Goal: Navigation & Orientation: Find specific page/section

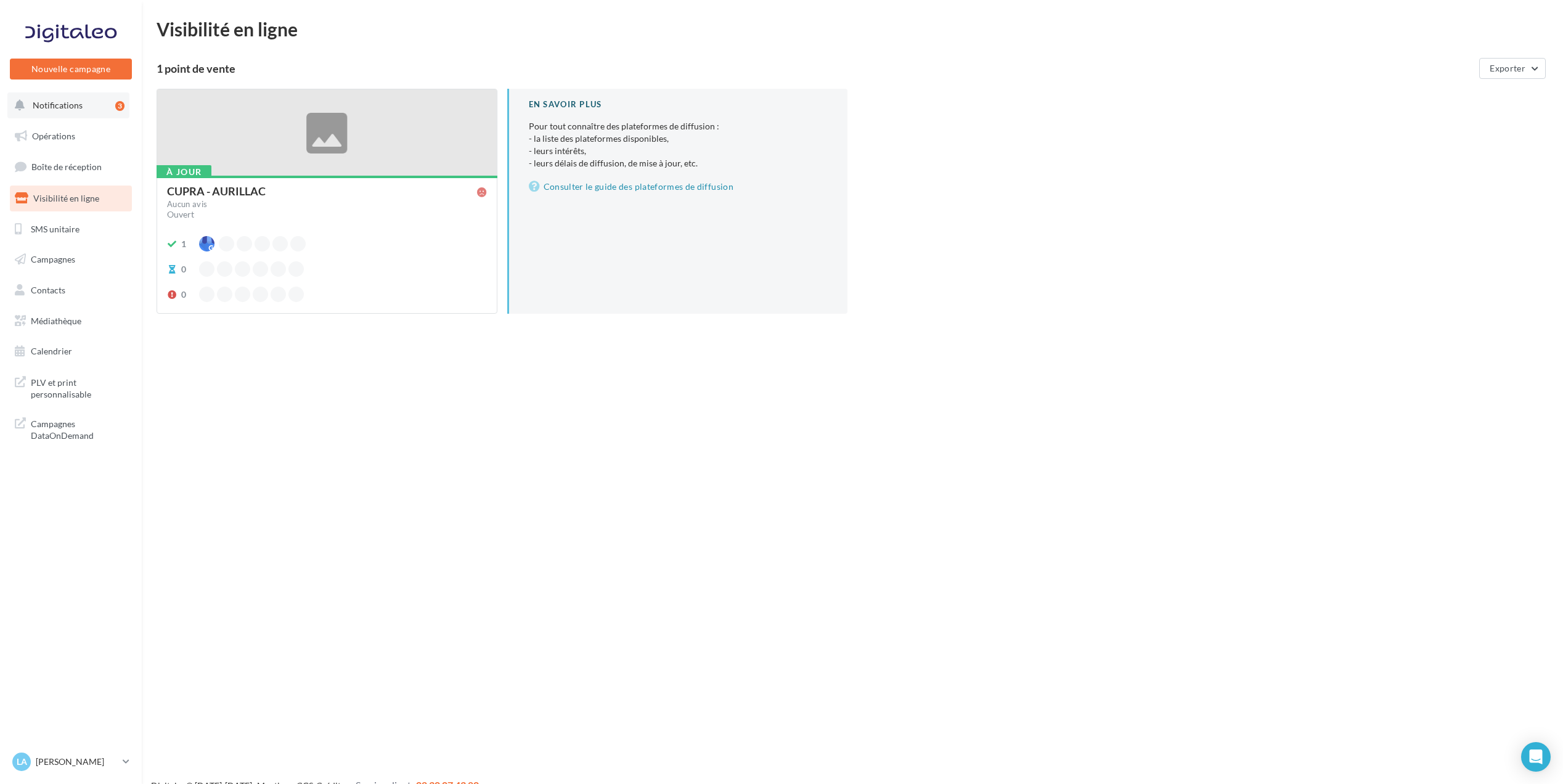
click at [72, 108] on span "Notifications" at bounding box center [58, 104] width 50 height 10
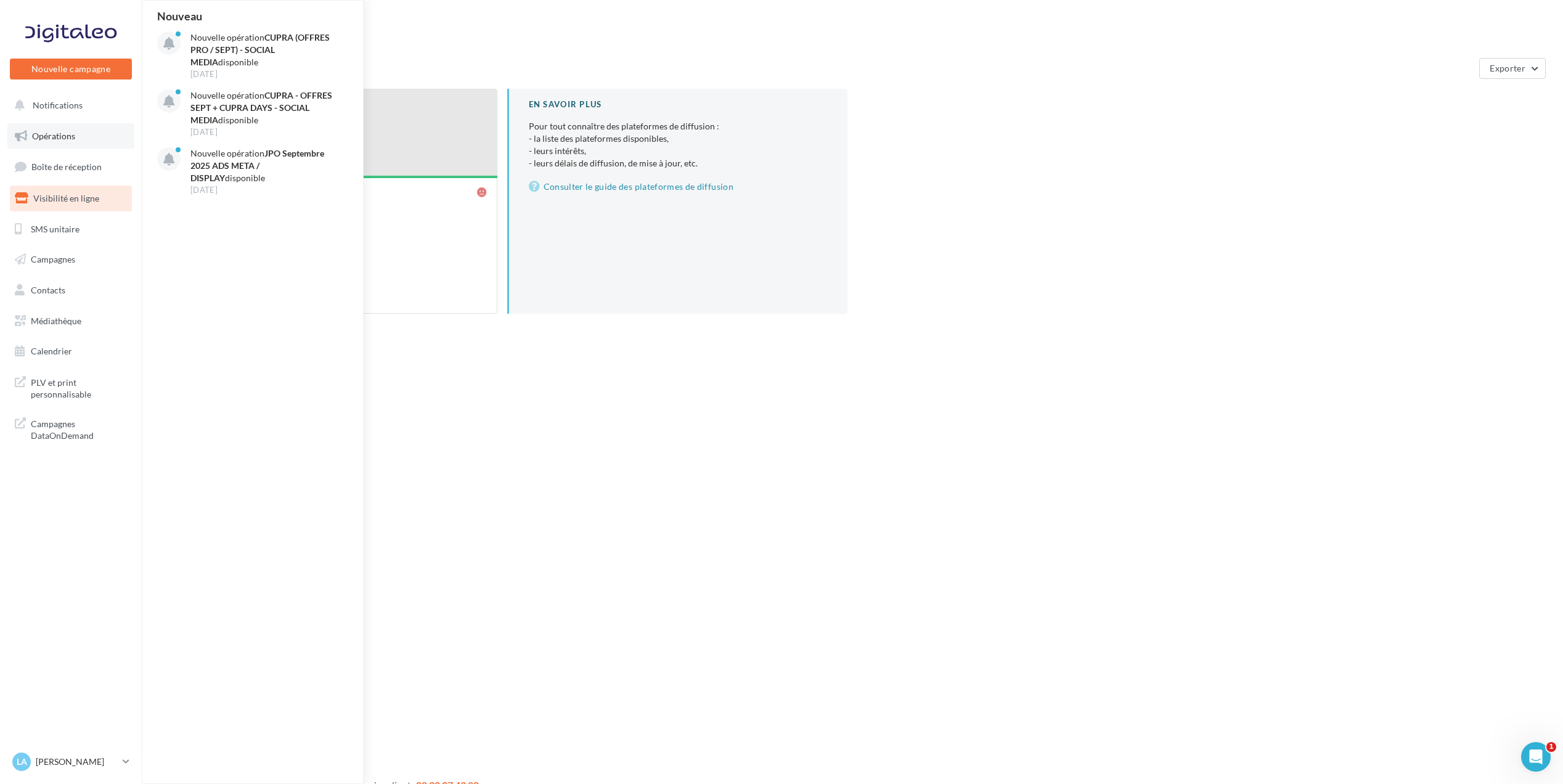
click at [80, 142] on link "Opérations" at bounding box center [71, 136] width 127 height 26
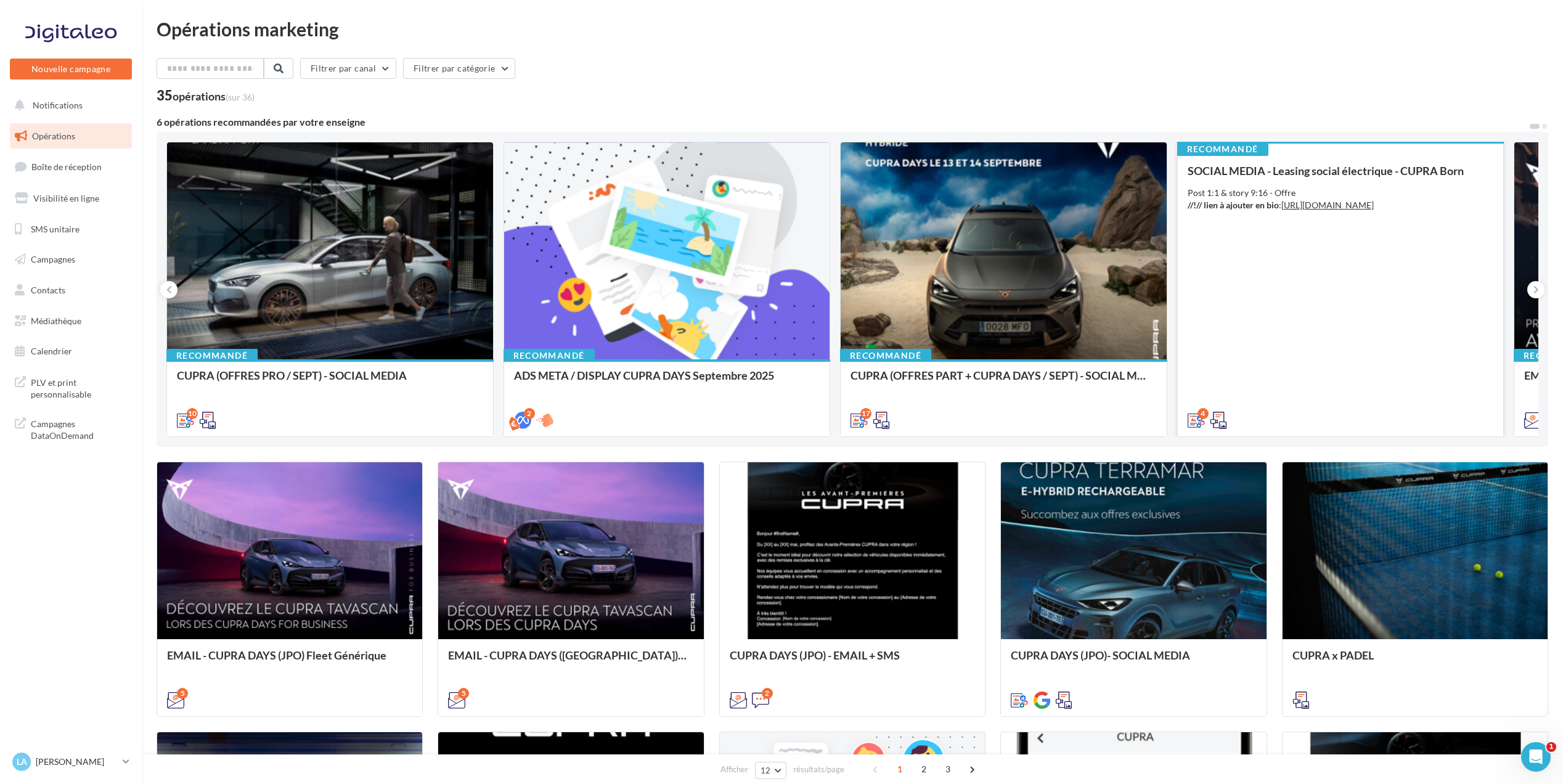
click at [1383, 251] on div "SOCIAL MEDIA - Leasing social électrique - CUPRA Born Post 1:1 & story 9:16 - O…" at bounding box center [1341, 295] width 306 height 261
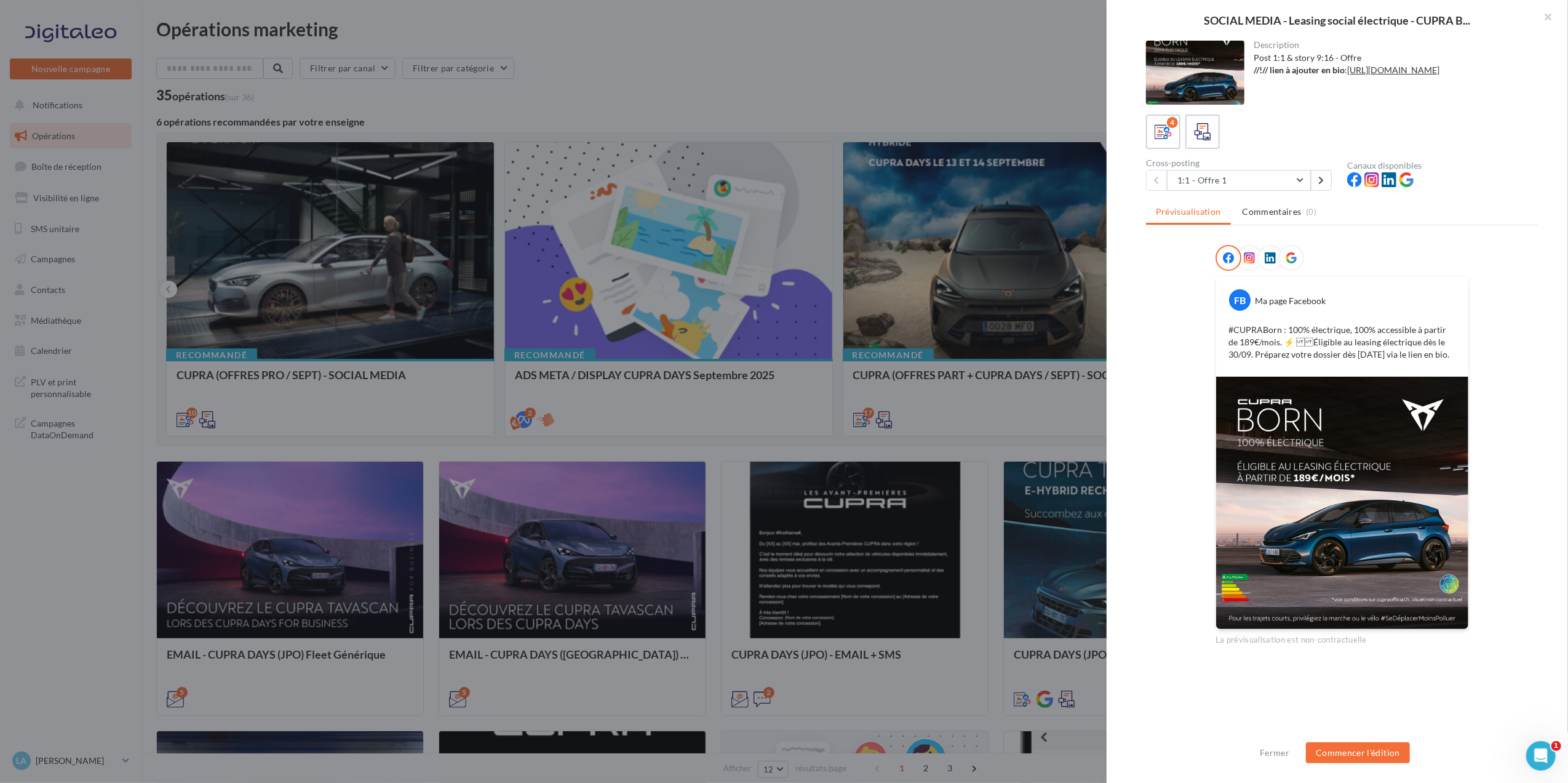
drag, startPoint x: 1556, startPoint y: 13, endPoint x: 1319, endPoint y: 55, distance: 240.7
click at [1556, 13] on button "button" at bounding box center [1544, 18] width 49 height 37
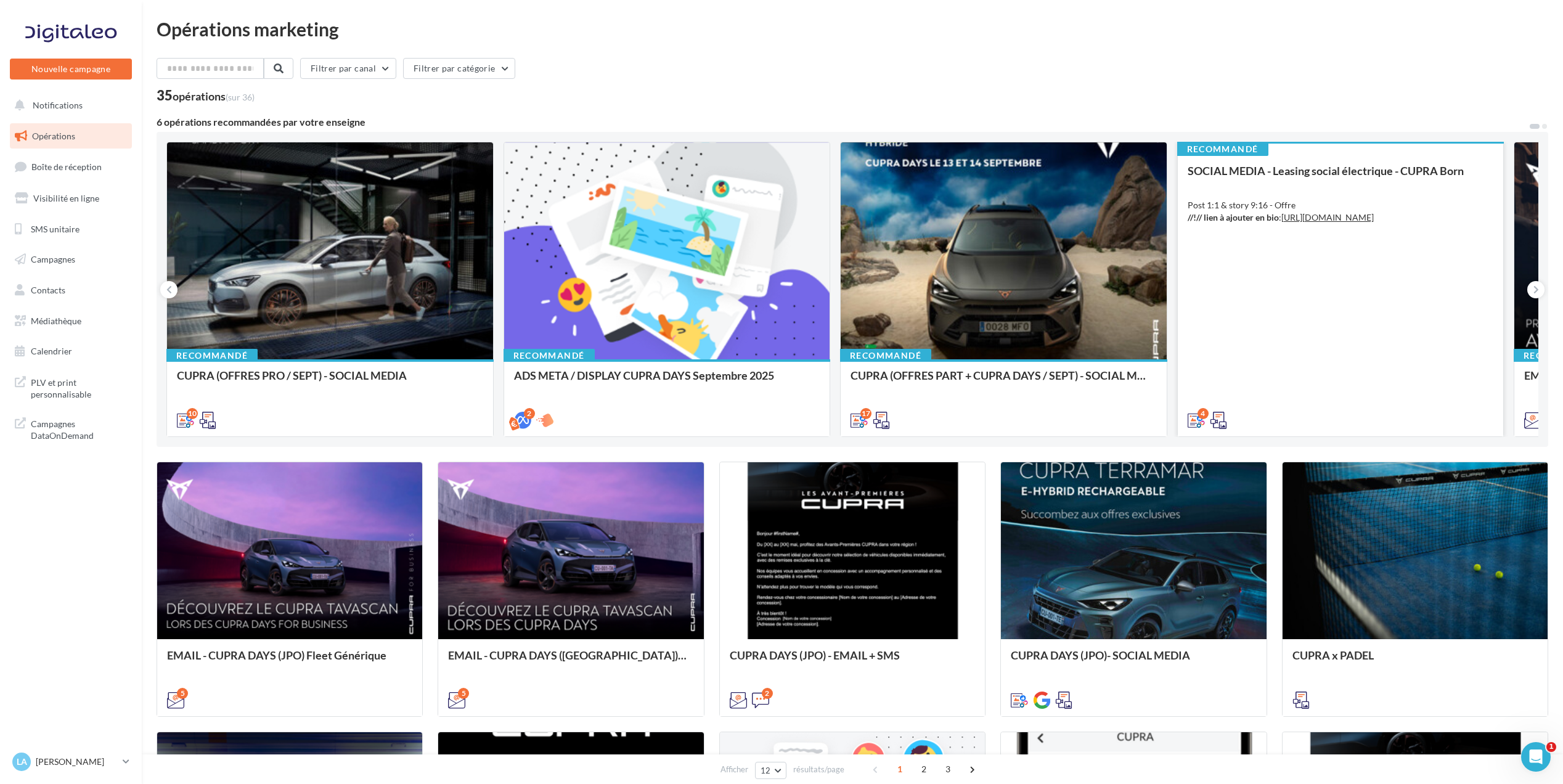
click at [1236, 250] on div "SOCIAL MEDIA - Leasing social électrique - CUPRA Born Post 1:1 & story 9:16 - O…" at bounding box center [1341, 295] width 306 height 261
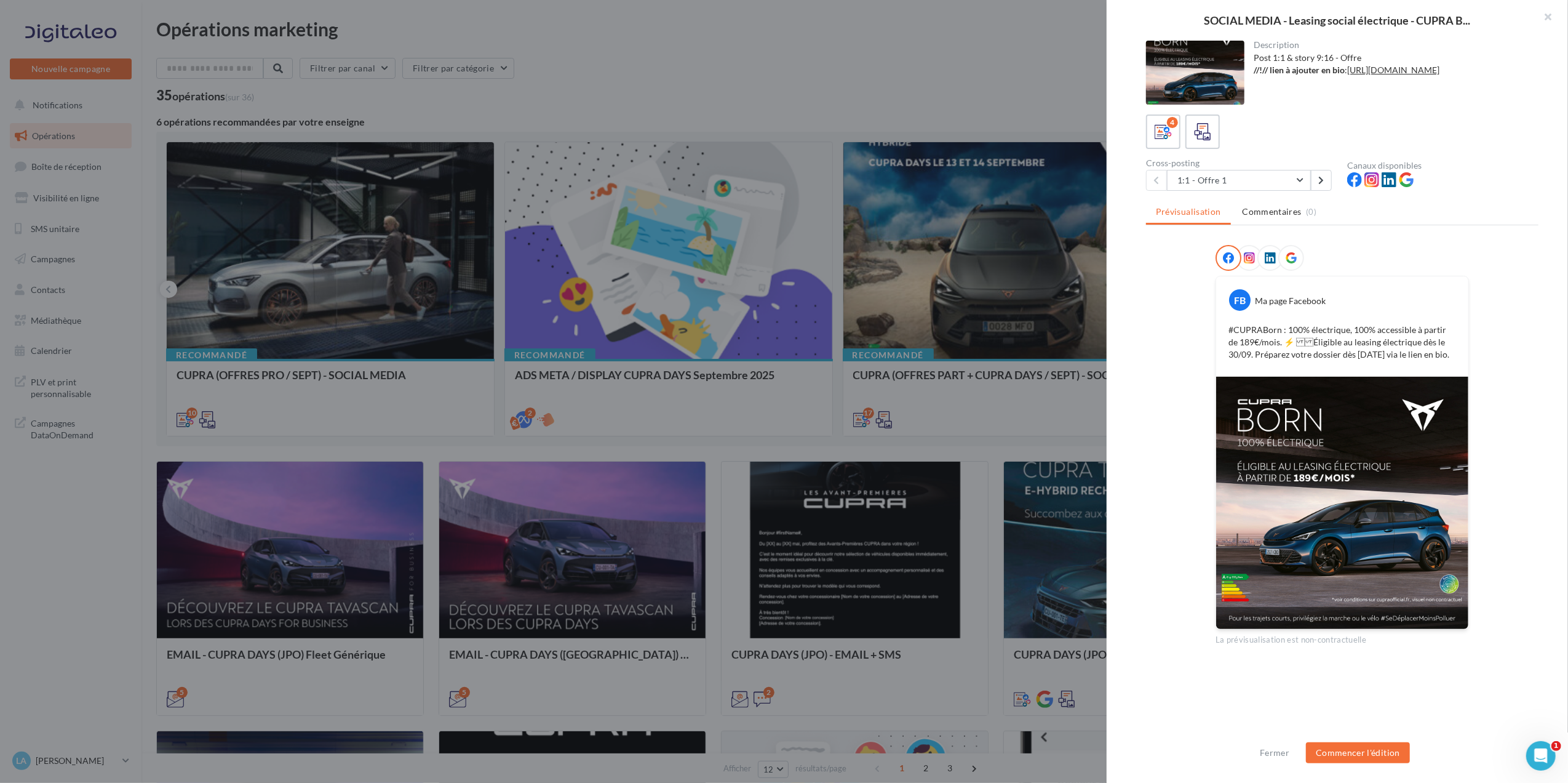
click at [1442, 386] on img at bounding box center [1342, 503] width 252 height 252
click at [1298, 180] on button "1:1 - Offre 1" at bounding box center [1239, 180] width 144 height 21
click at [1278, 242] on button "1:1 - Offre 2" at bounding box center [1259, 244] width 185 height 32
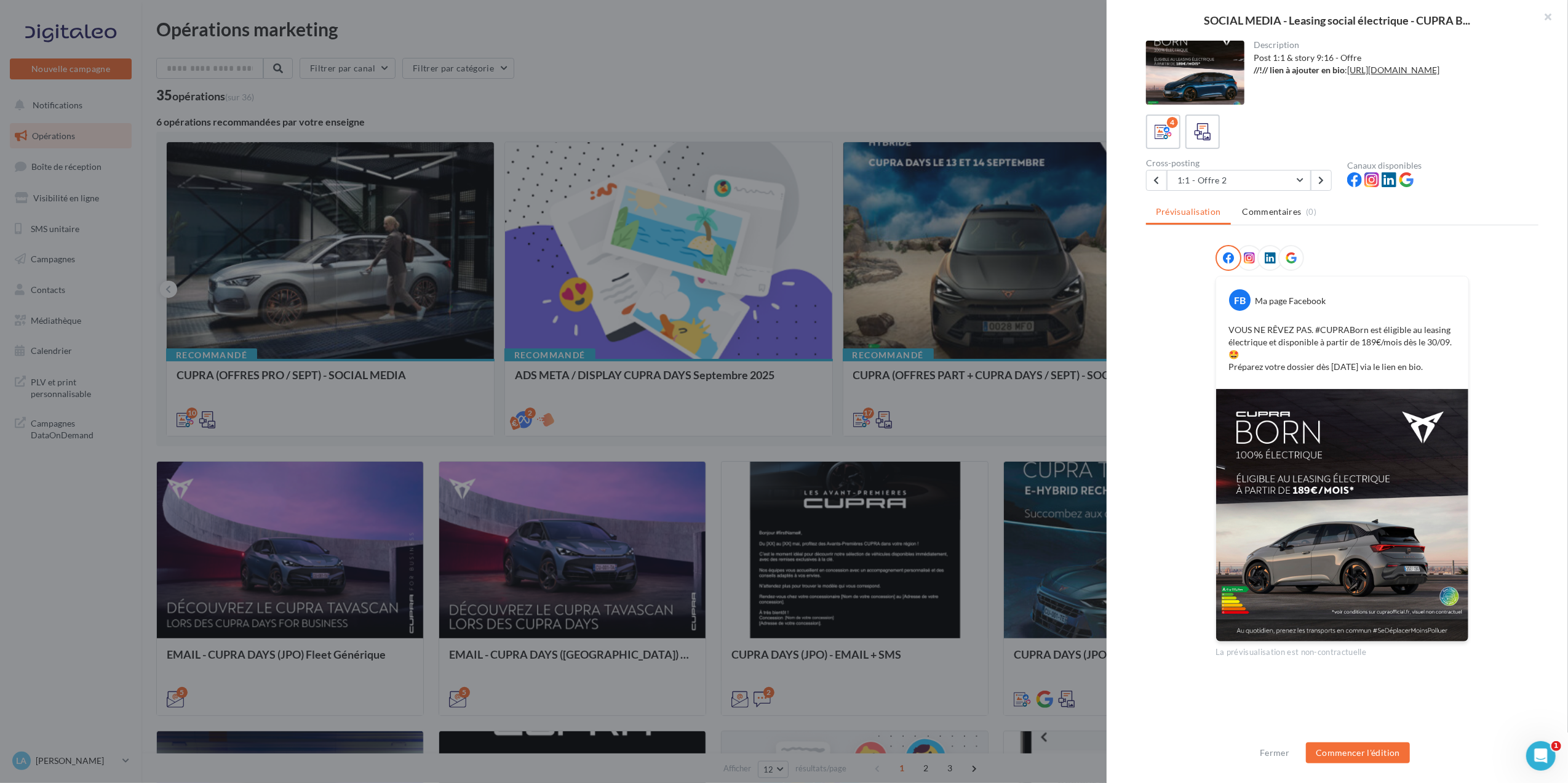
click at [1418, 529] on img at bounding box center [1342, 515] width 252 height 252
click at [596, 33] on div at bounding box center [784, 391] width 1568 height 783
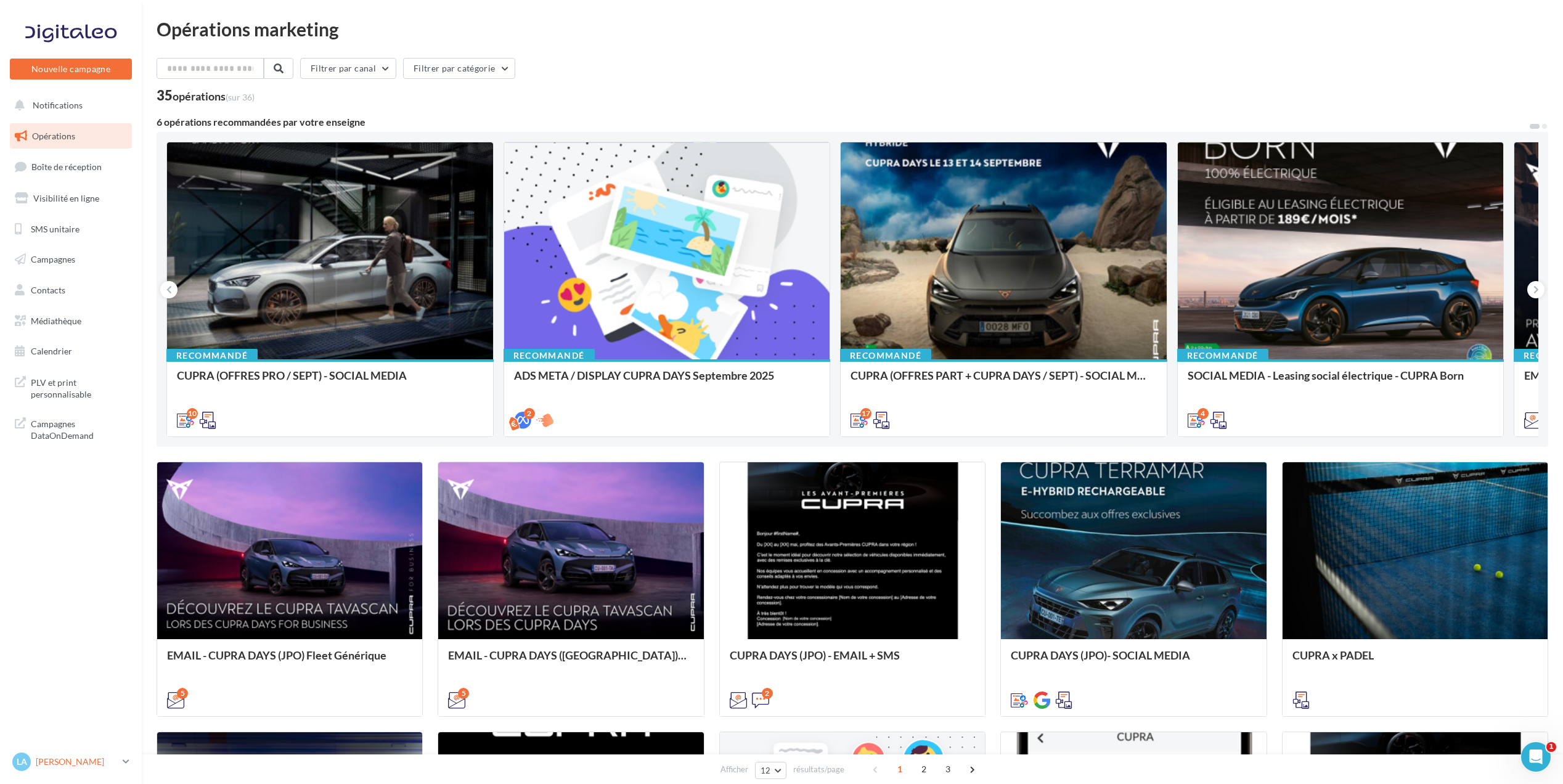
click at [128, 753] on link "La [PERSON_NAME] cupra_aurillac" at bounding box center [71, 762] width 122 height 24
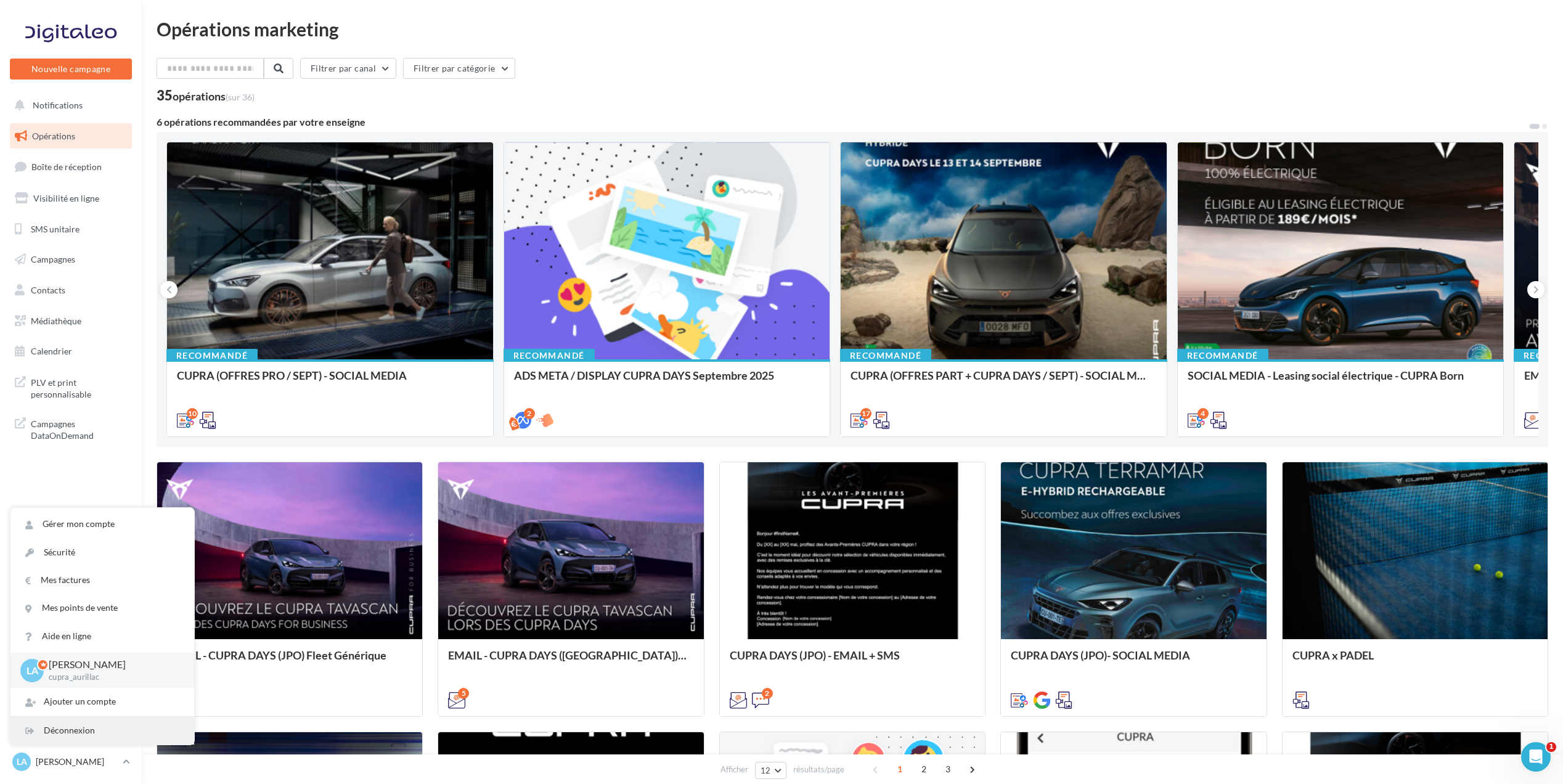
click at [95, 735] on div "Déconnexion" at bounding box center [102, 730] width 184 height 27
